Goal: Task Accomplishment & Management: Manage account settings

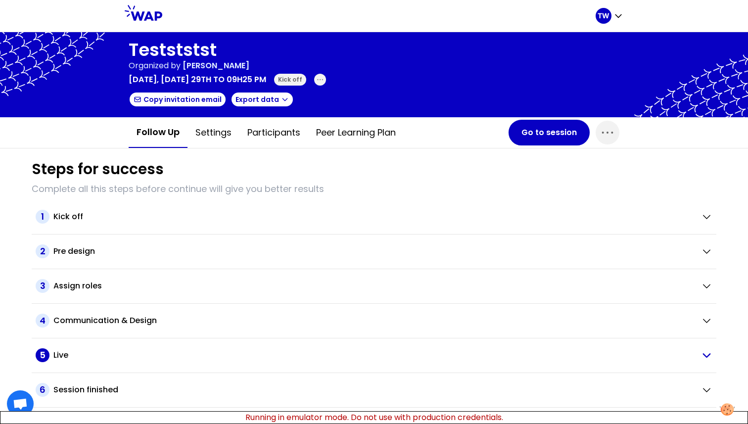
click at [43, 226] on span "5" at bounding box center [43, 355] width 14 height 14
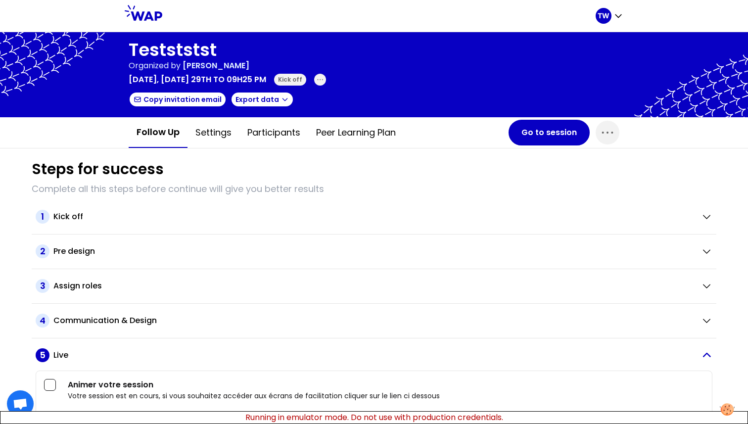
scroll to position [60, 0]
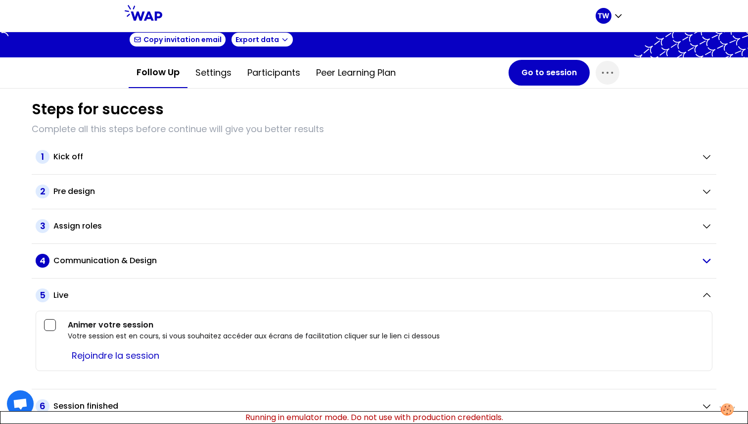
click at [41, 226] on span "4" at bounding box center [43, 261] width 14 height 14
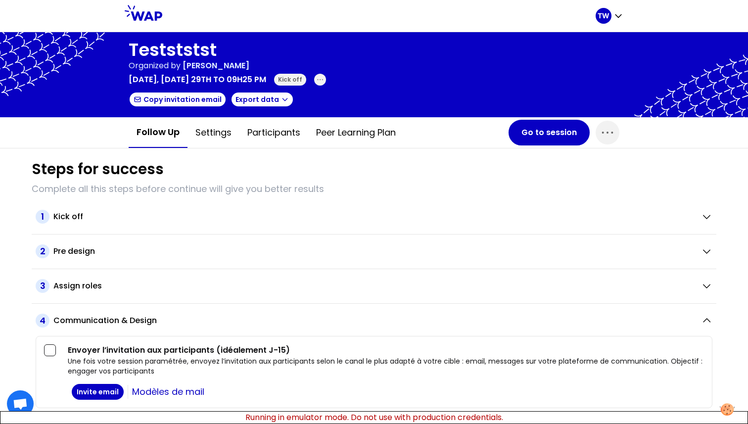
scroll to position [0, 0]
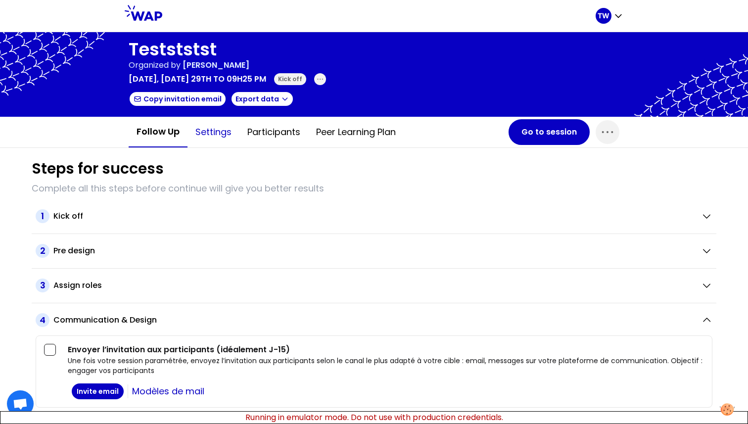
click at [220, 134] on button "Settings" at bounding box center [214, 132] width 52 height 30
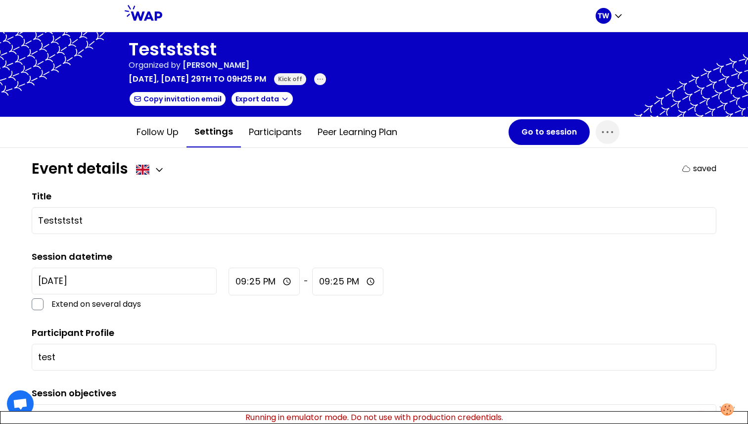
scroll to position [0, 0]
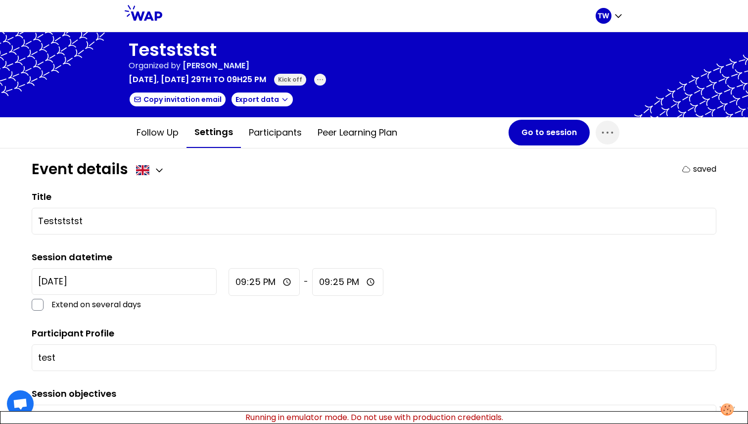
click at [150, 170] on div at bounding box center [150, 170] width 29 height 12
click at [158, 175] on icon "button" at bounding box center [159, 170] width 10 height 10
click at [142, 195] on span "French" at bounding box center [142, 194] width 30 height 14
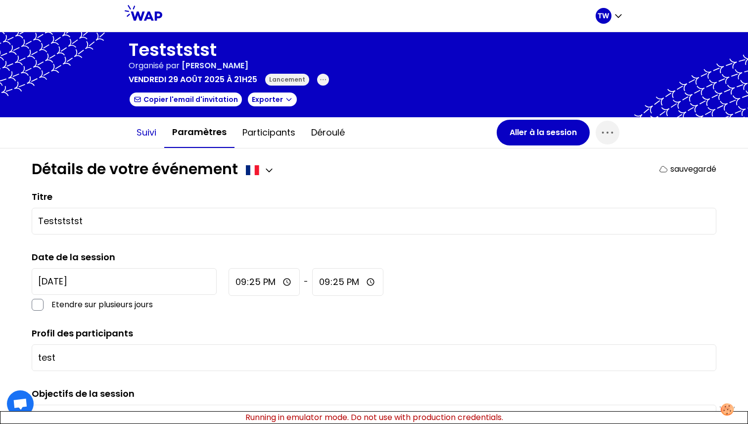
click at [158, 137] on button "Suivi" at bounding box center [147, 133] width 36 height 30
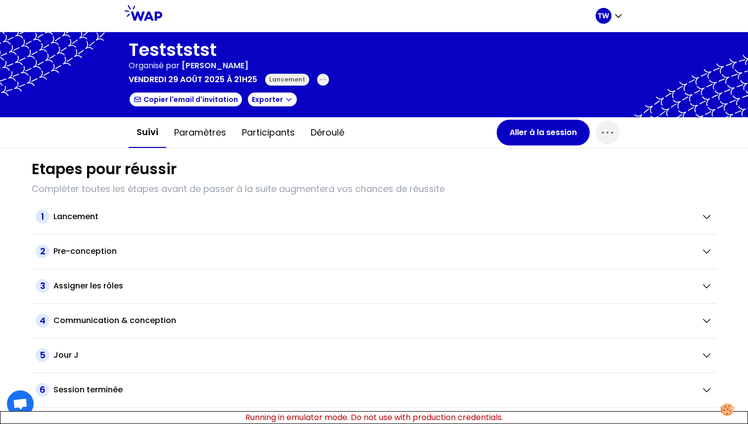
click at [153, 137] on button "Suivi" at bounding box center [148, 132] width 38 height 31
click at [46, 226] on span "4" at bounding box center [43, 321] width 14 height 14
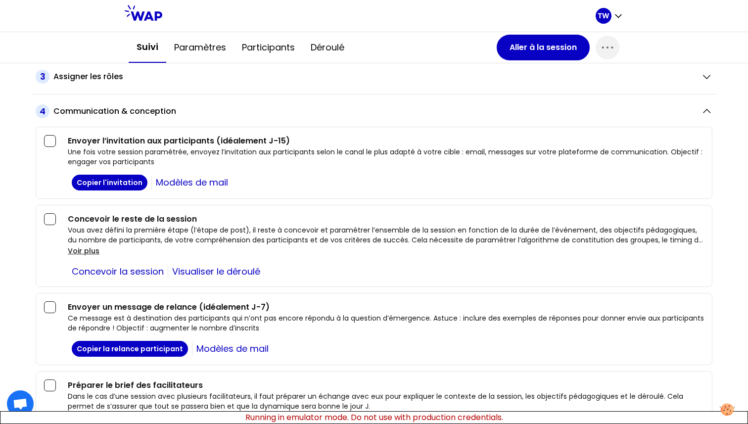
scroll to position [210, 0]
click at [189, 182] on link "Modèles de mail" at bounding box center [191, 182] width 81 height 14
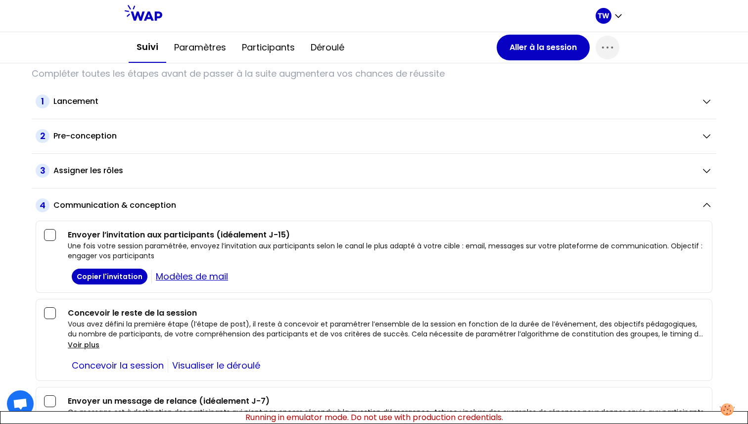
scroll to position [115, 0]
click at [46, 209] on span "4" at bounding box center [43, 206] width 14 height 14
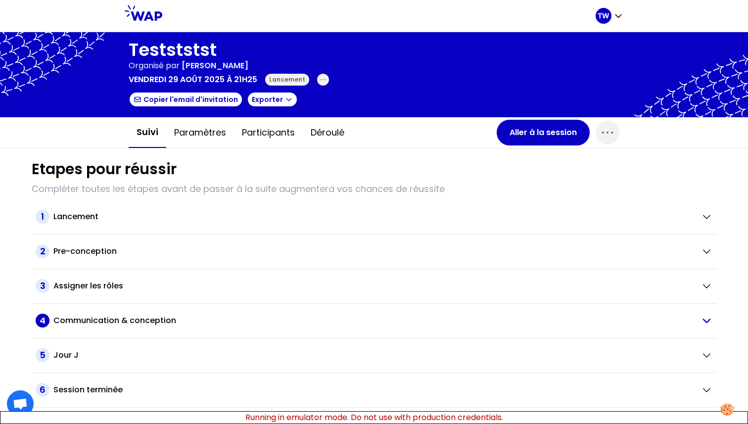
click at [37, 226] on div "4 Communication & conception" at bounding box center [365, 321] width 658 height 14
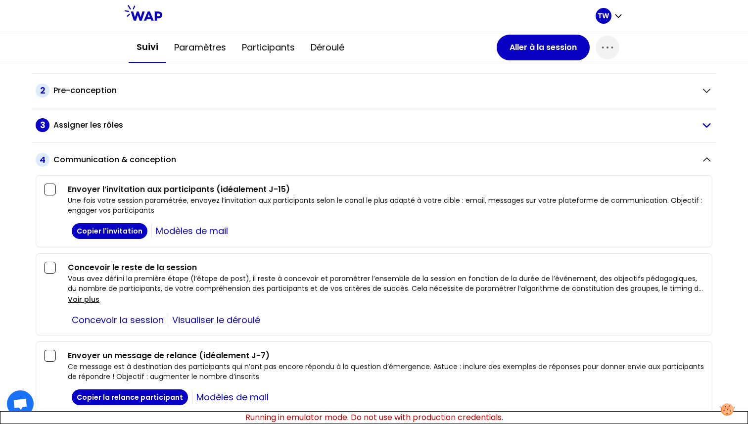
scroll to position [160, 0]
click at [212, 49] on button "Paramètres" at bounding box center [200, 48] width 68 height 30
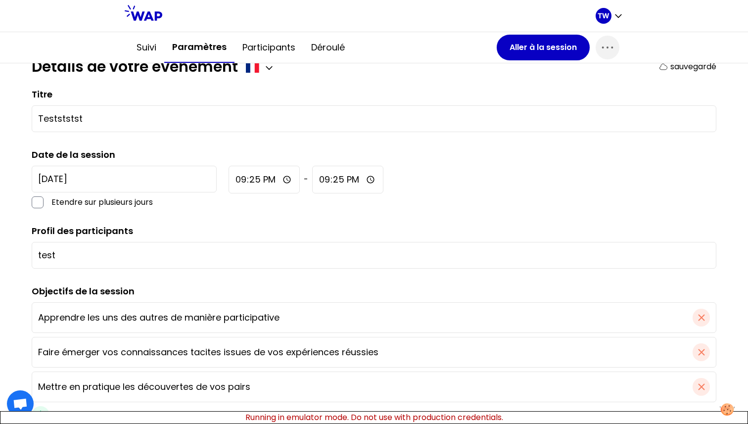
scroll to position [0, 0]
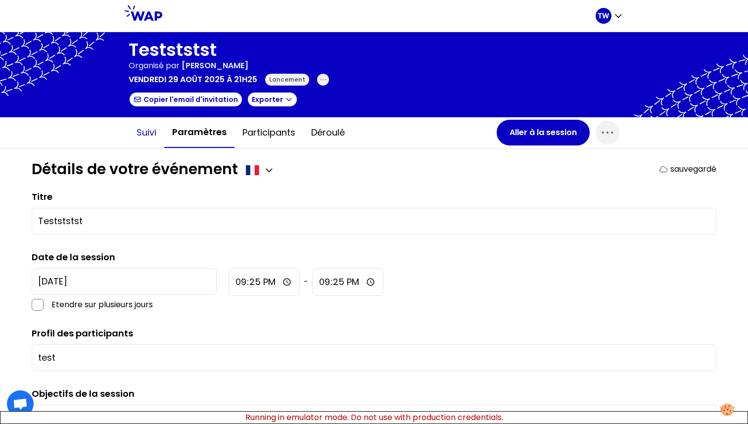
click at [144, 133] on button "Suivi" at bounding box center [147, 133] width 36 height 30
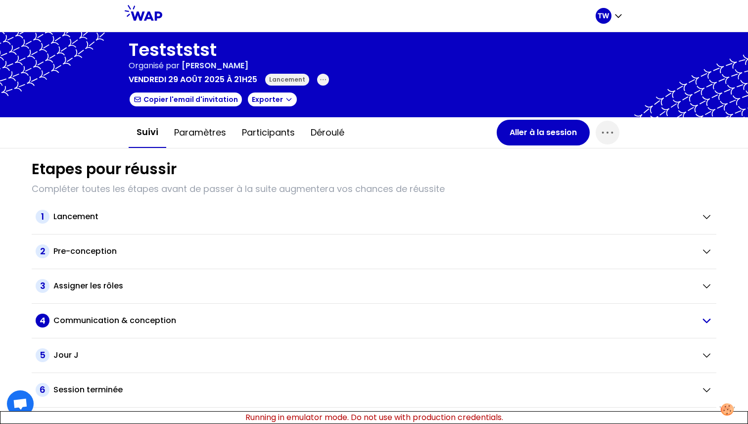
click at [76, 226] on h2 "Communication & conception" at bounding box center [114, 321] width 123 height 12
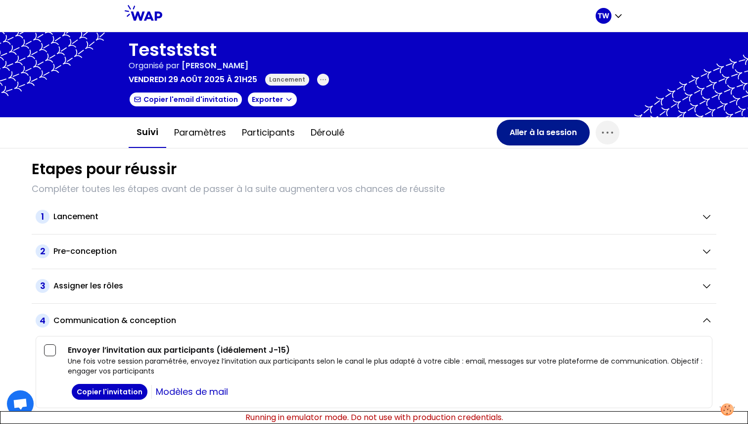
click at [531, 133] on button "Aller à la session" at bounding box center [543, 133] width 93 height 26
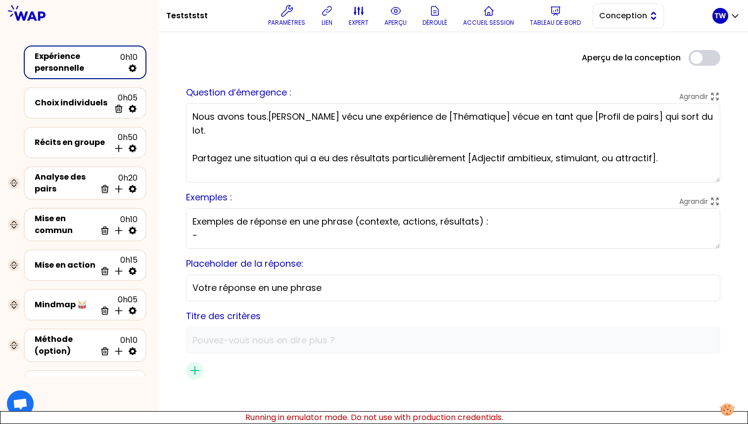
click at [638, 22] on button "Conception" at bounding box center [628, 15] width 71 height 25
click at [619, 56] on span "Facilitation" at bounding box center [634, 56] width 43 height 12
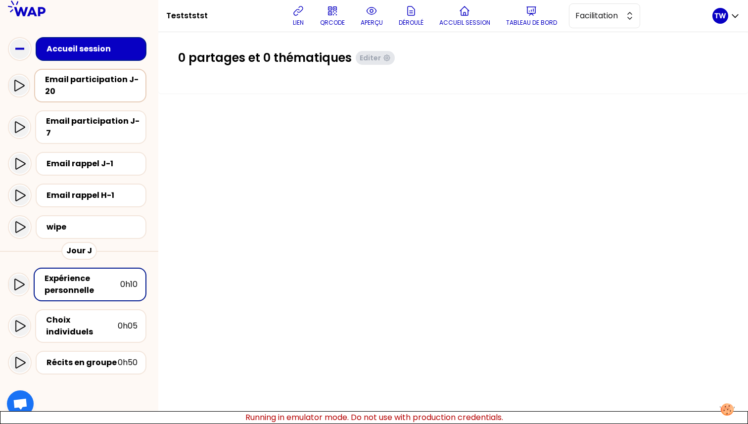
click at [63, 94] on div "Email participation J-20" at bounding box center [93, 86] width 97 height 24
click at [112, 129] on div "Email participation J-7" at bounding box center [93, 127] width 98 height 24
click at [103, 163] on div "Email rappel J-1" at bounding box center [91, 164] width 111 height 24
click at [93, 190] on div "Email rappel H-1" at bounding box center [94, 196] width 95 height 12
click at [14, 88] on icon at bounding box center [19, 86] width 12 height 12
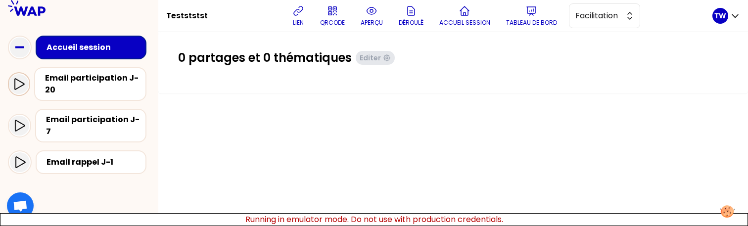
click at [21, 90] on div at bounding box center [19, 84] width 20 height 20
click at [15, 120] on icon at bounding box center [20, 125] width 10 height 11
click at [20, 120] on icon at bounding box center [19, 126] width 12 height 12
click at [20, 156] on icon at bounding box center [20, 162] width 12 height 12
click at [19, 156] on icon at bounding box center [20, 162] width 12 height 12
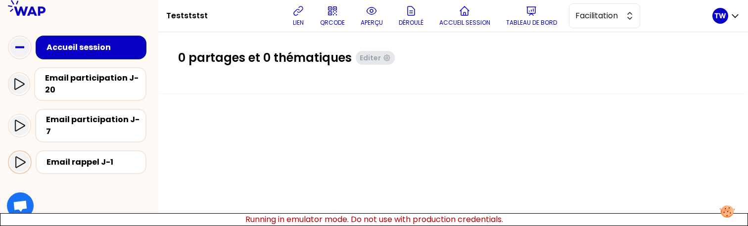
click at [26, 153] on div at bounding box center [20, 162] width 20 height 20
click at [31, 150] on div at bounding box center [20, 162] width 24 height 24
click at [29, 117] on div at bounding box center [19, 126] width 23 height 24
click at [22, 88] on icon at bounding box center [19, 84] width 12 height 12
click at [18, 85] on icon at bounding box center [19, 84] width 12 height 12
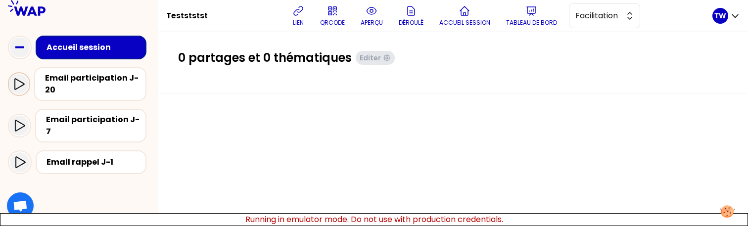
click at [17, 91] on div at bounding box center [19, 84] width 20 height 20
click at [18, 83] on icon at bounding box center [19, 84] width 12 height 12
click at [24, 129] on div at bounding box center [19, 126] width 20 height 20
click at [19, 123] on icon at bounding box center [19, 126] width 12 height 12
click at [21, 129] on div at bounding box center [19, 126] width 20 height 20
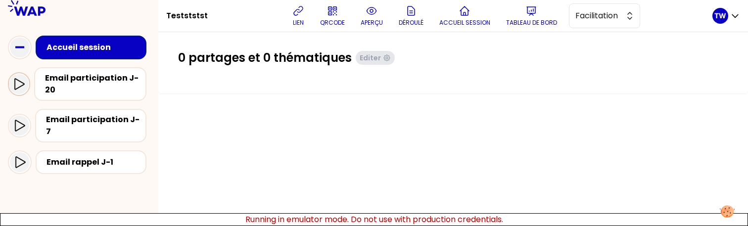
click at [14, 88] on icon at bounding box center [19, 84] width 12 height 12
click at [19, 85] on icon at bounding box center [19, 84] width 12 height 12
click at [16, 150] on div at bounding box center [20, 162] width 24 height 24
click at [18, 156] on icon at bounding box center [20, 161] width 10 height 11
click at [17, 120] on icon at bounding box center [20, 125] width 10 height 11
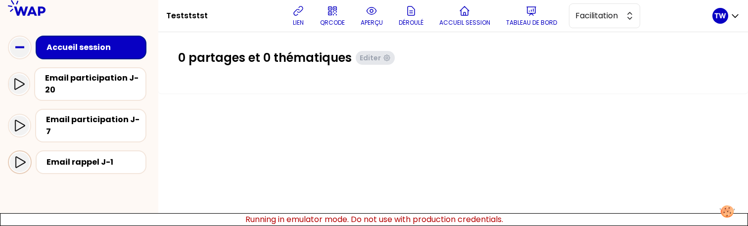
click at [24, 156] on icon at bounding box center [20, 162] width 12 height 12
click at [26, 87] on div at bounding box center [19, 84] width 20 height 20
click at [17, 85] on icon at bounding box center [19, 84] width 12 height 12
click at [14, 82] on icon at bounding box center [19, 84] width 12 height 12
click at [20, 126] on icon at bounding box center [19, 126] width 12 height 12
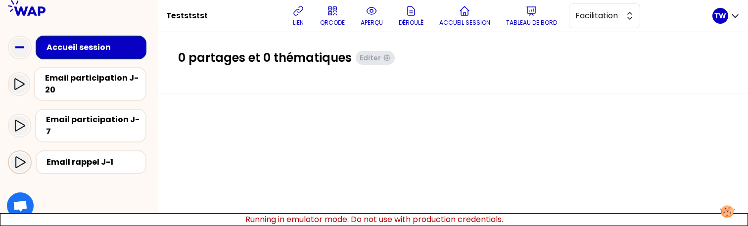
click at [18, 156] on icon at bounding box center [20, 161] width 10 height 11
click at [20, 124] on icon at bounding box center [20, 125] width 10 height 11
click at [18, 156] on icon at bounding box center [20, 162] width 12 height 12
click at [16, 156] on icon at bounding box center [20, 161] width 10 height 11
click at [24, 123] on icon at bounding box center [19, 126] width 12 height 12
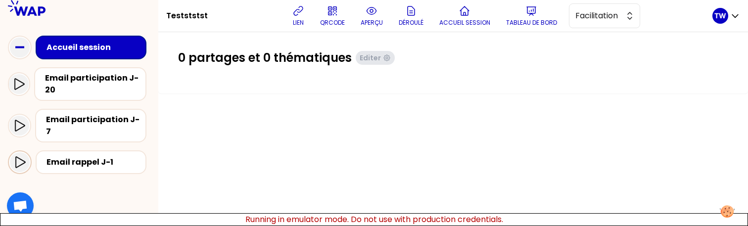
click at [13, 154] on div at bounding box center [20, 162] width 20 height 20
click at [17, 124] on icon at bounding box center [19, 126] width 12 height 12
click at [14, 77] on div at bounding box center [19, 84] width 20 height 20
click at [23, 120] on icon at bounding box center [20, 125] width 10 height 11
click at [17, 156] on icon at bounding box center [20, 162] width 12 height 12
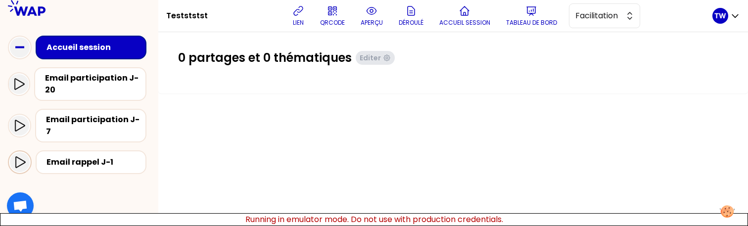
click at [22, 156] on icon at bounding box center [20, 162] width 12 height 12
click at [19, 120] on icon at bounding box center [19, 126] width 12 height 12
click at [22, 78] on icon at bounding box center [19, 84] width 12 height 12
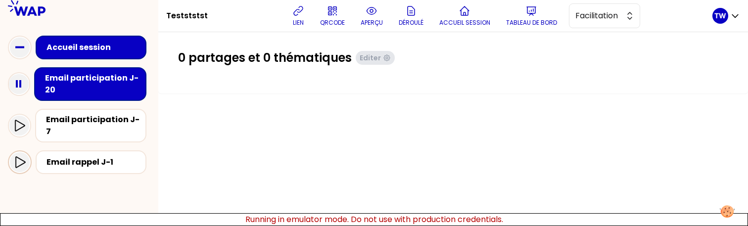
click at [23, 156] on icon at bounding box center [20, 162] width 12 height 12
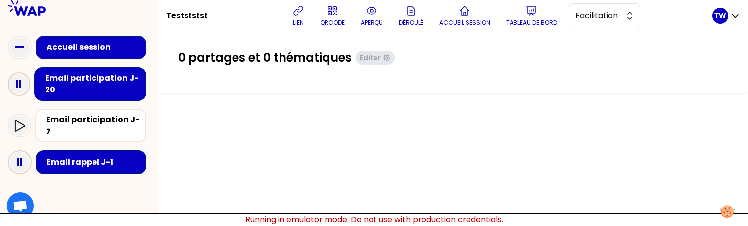
click at [19, 83] on icon at bounding box center [19, 84] width 20 height 20
click at [16, 153] on icon at bounding box center [20, 162] width 20 height 20
click at [17, 124] on icon at bounding box center [19, 126] width 12 height 12
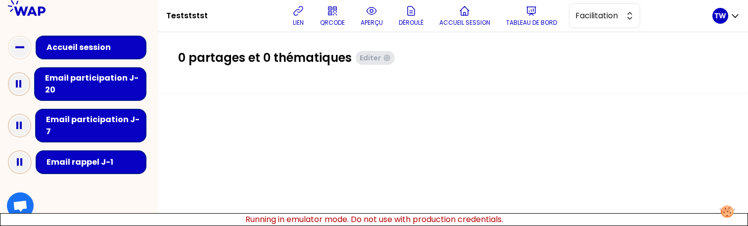
click at [26, 117] on icon at bounding box center [19, 126] width 20 height 20
click at [17, 158] on rect at bounding box center [18, 161] width 2 height 7
click at [23, 118] on icon at bounding box center [19, 126] width 20 height 20
click at [25, 155] on icon at bounding box center [20, 162] width 20 height 20
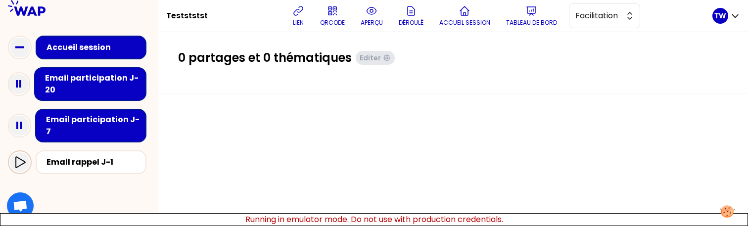
click at [20, 156] on icon at bounding box center [20, 162] width 12 height 12
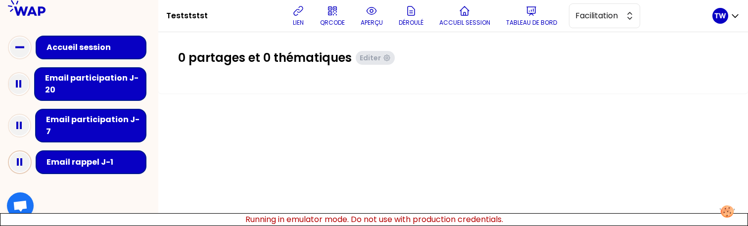
click at [22, 157] on icon at bounding box center [20, 162] width 20 height 20
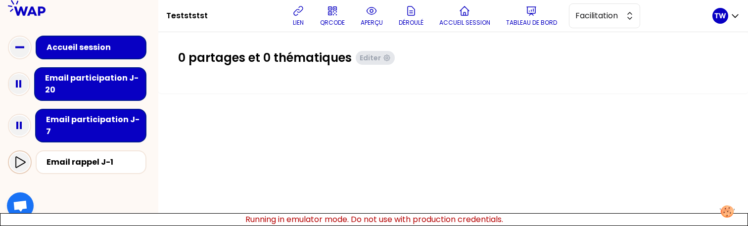
click at [22, 157] on icon at bounding box center [20, 162] width 12 height 12
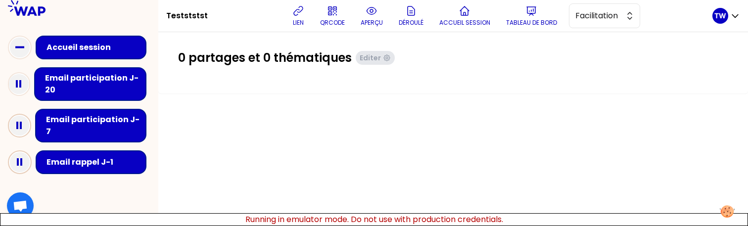
click at [22, 125] on icon at bounding box center [19, 126] width 20 height 20
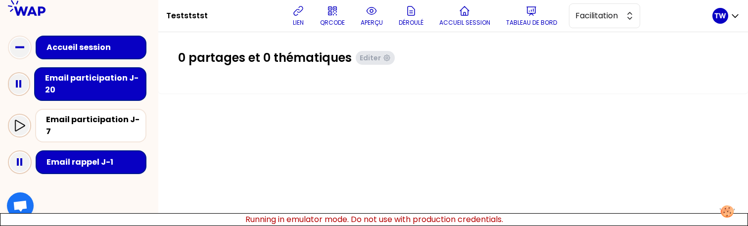
click at [26, 81] on icon at bounding box center [19, 84] width 20 height 20
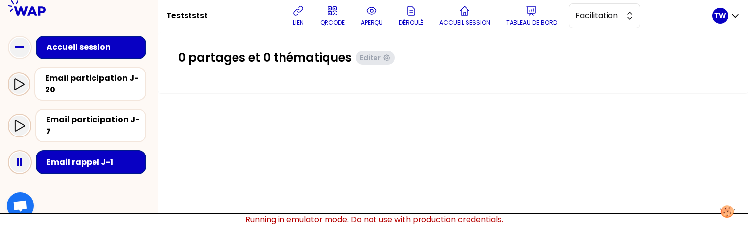
click at [26, 81] on div at bounding box center [19, 84] width 20 height 20
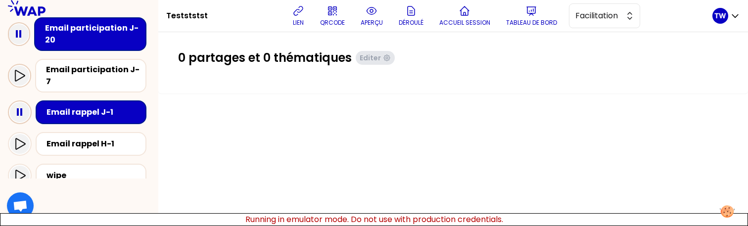
scroll to position [60, 0]
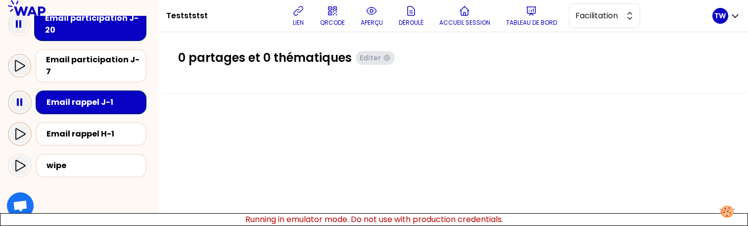
click at [15, 133] on div at bounding box center [20, 134] width 20 height 20
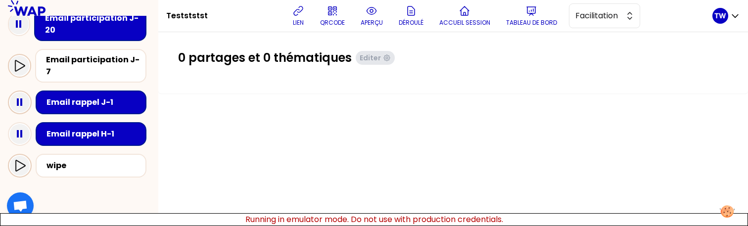
click at [19, 166] on div at bounding box center [20, 166] width 24 height 24
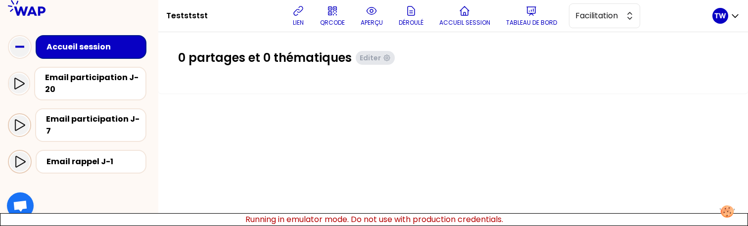
scroll to position [1, 0]
click at [19, 155] on icon at bounding box center [20, 161] width 12 height 12
